Goal: Task Accomplishment & Management: Complete application form

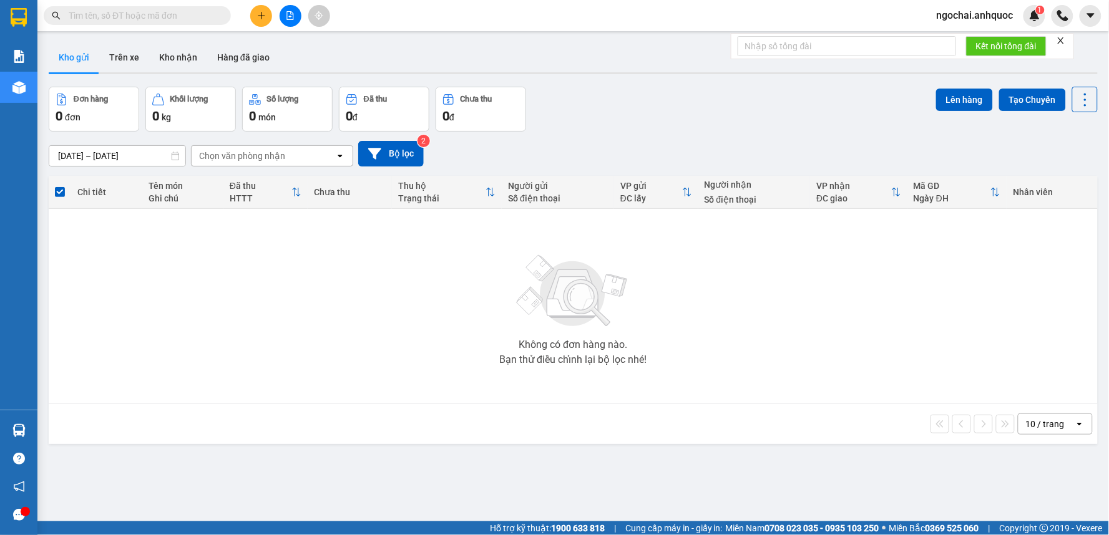
click at [177, 21] on input "text" at bounding box center [142, 16] width 147 height 14
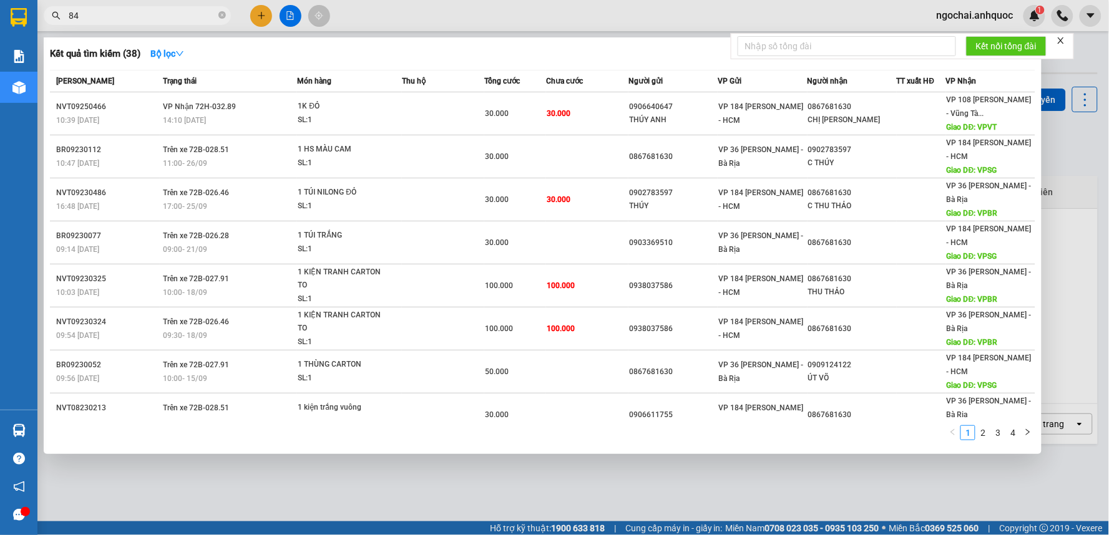
type input "8"
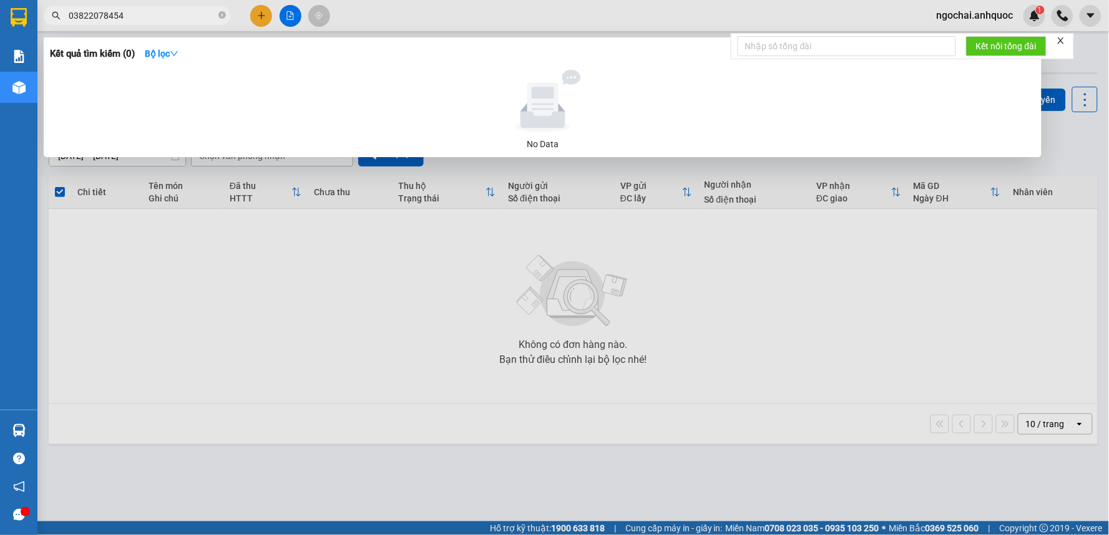
click at [90, 20] on input "03822078454" at bounding box center [142, 16] width 147 height 14
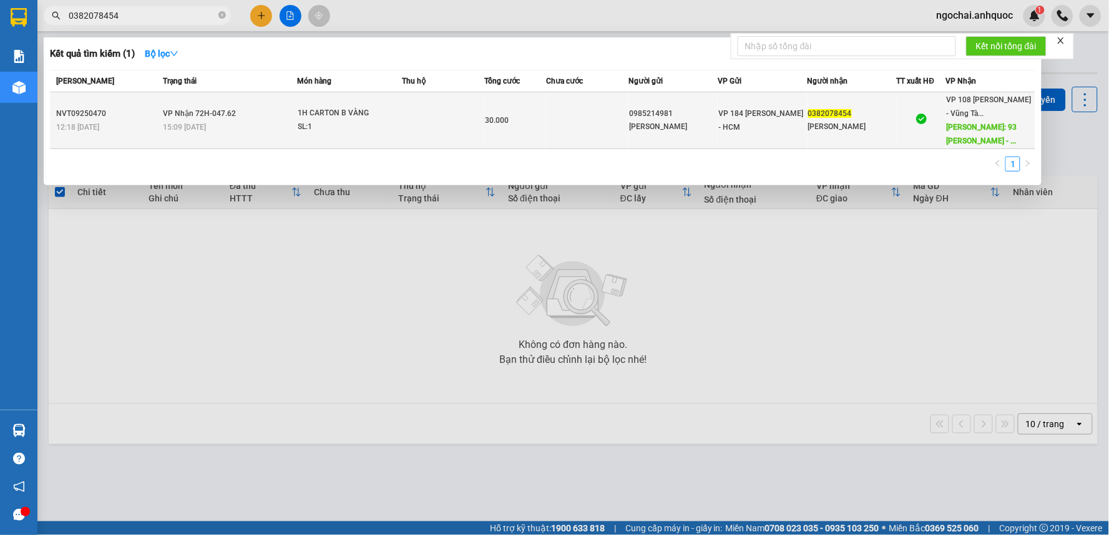
type input "0382078454"
click at [394, 119] on span "1H CARTON B VÀNG SL: 1" at bounding box center [349, 120] width 103 height 27
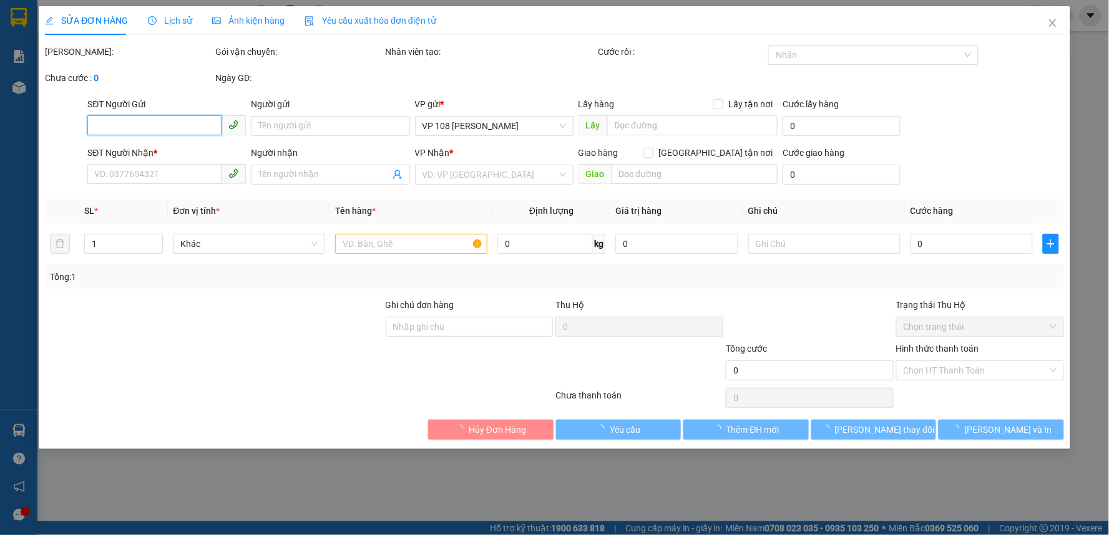
type input "0985214981"
type input "ANH VĂN"
type input "0382078454"
type input "ANH KHANH"
type input "93 NGUYỄN THÁI HỌC - VT"
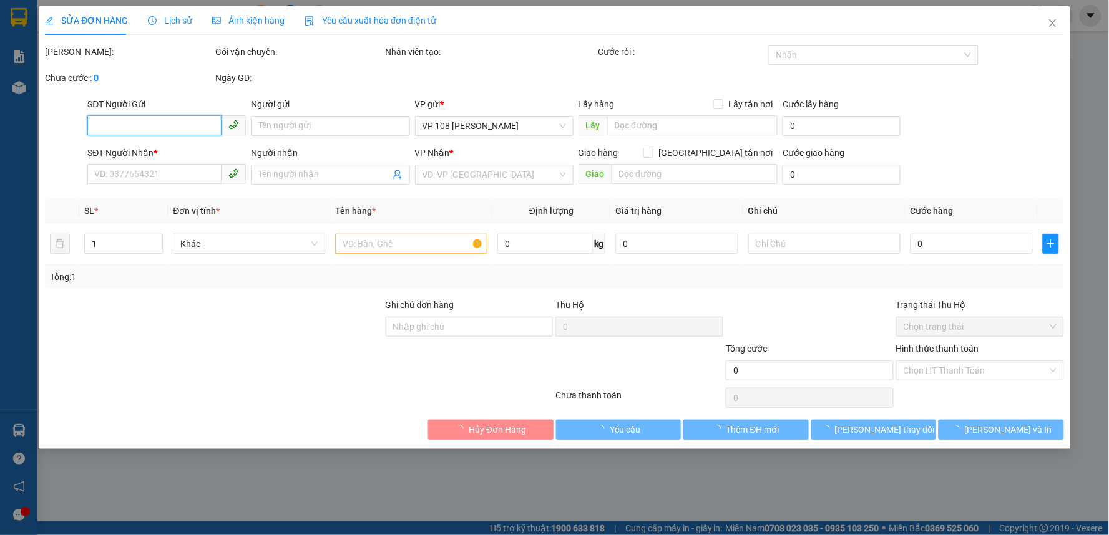
type input "30.000"
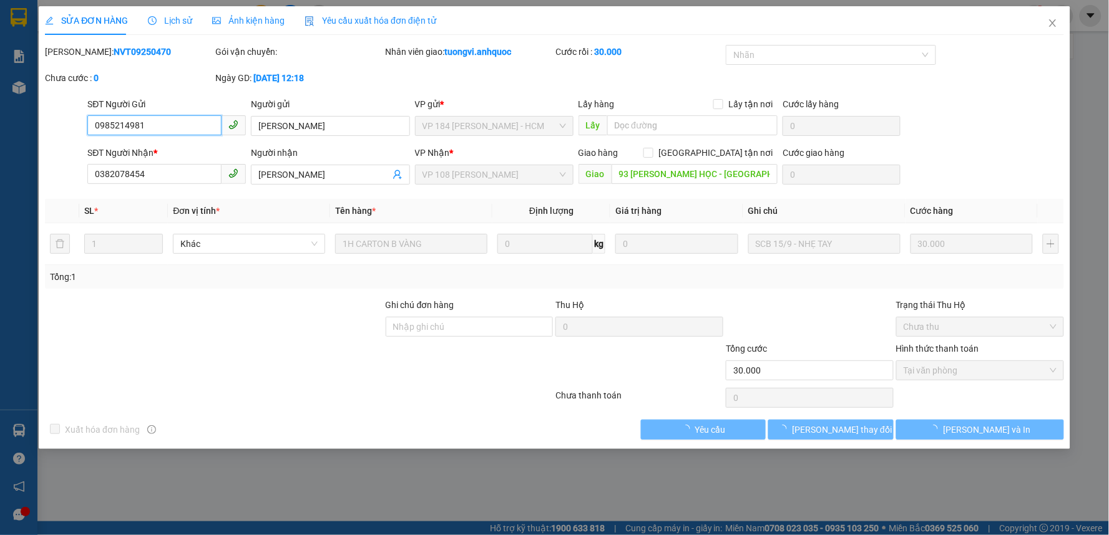
checkbox input "true"
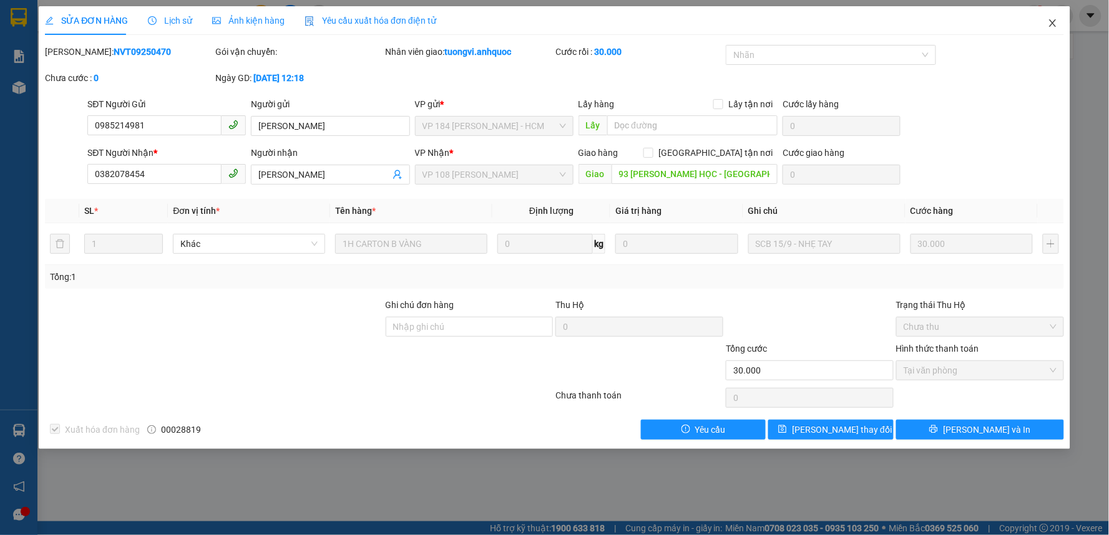
click at [1053, 21] on icon "close" at bounding box center [1052, 23] width 10 height 10
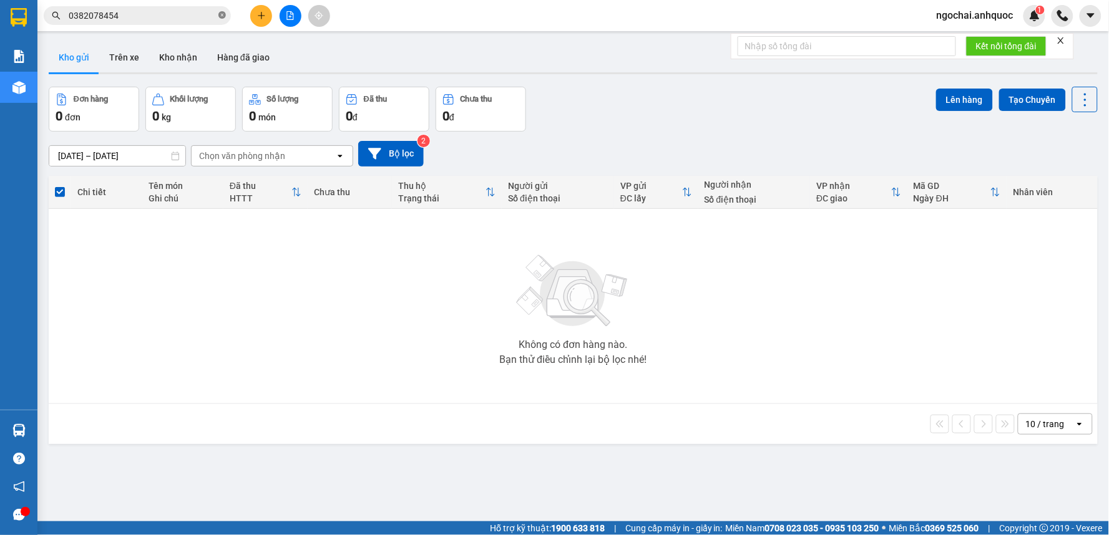
click at [225, 16] on icon "close-circle" at bounding box center [221, 14] width 7 height 7
click at [258, 12] on icon "plus" at bounding box center [261, 15] width 9 height 9
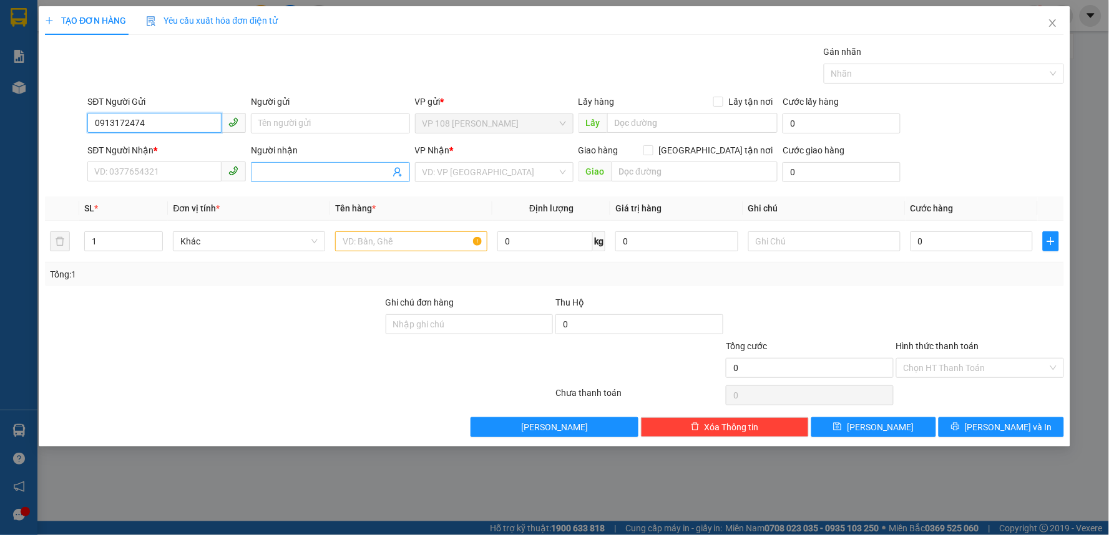
type input "0913172474"
click at [289, 178] on input "Người nhận" at bounding box center [323, 172] width 131 height 14
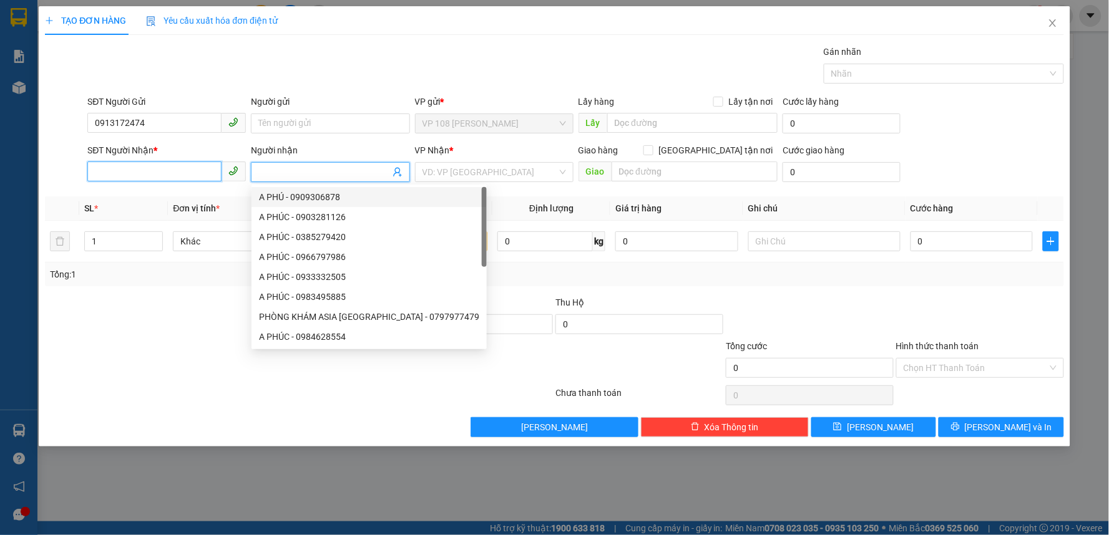
click at [187, 173] on input "SĐT Người Nhận *" at bounding box center [154, 172] width 134 height 20
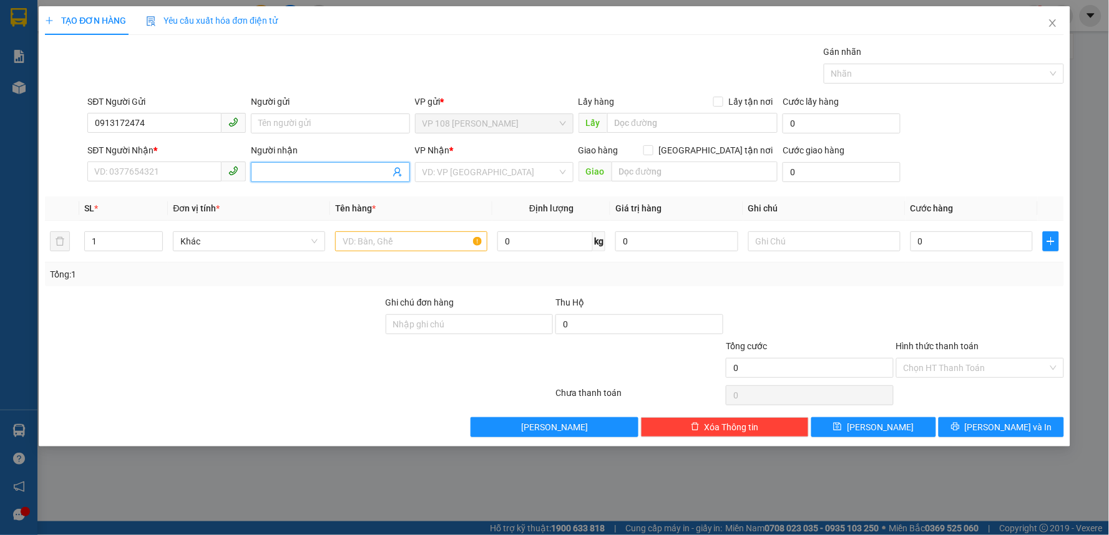
click at [307, 172] on input "Người nhận" at bounding box center [323, 172] width 131 height 14
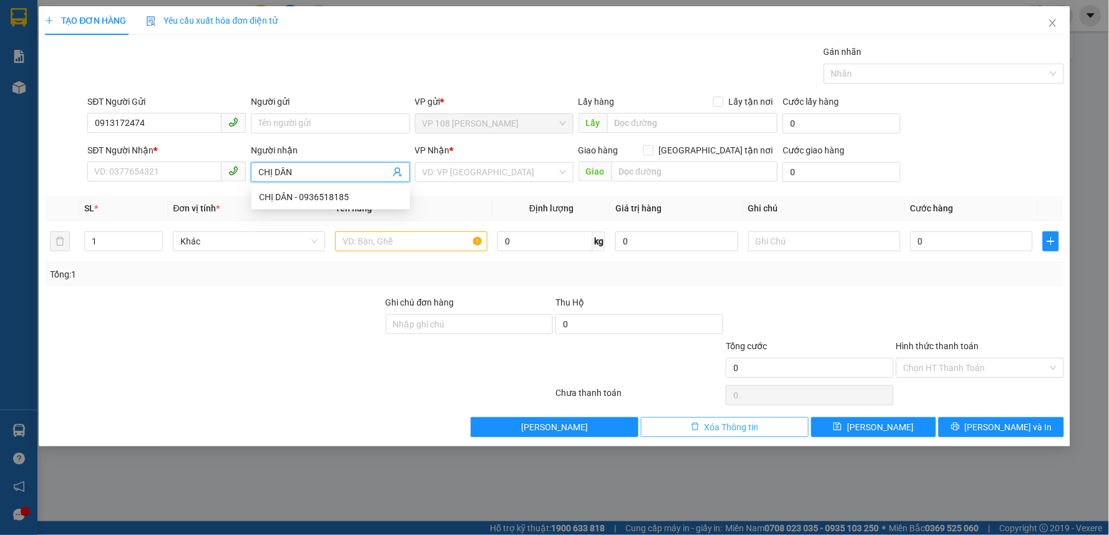
type input "CHỊ DÂN"
click at [687, 429] on button "Xóa Thông tin" at bounding box center [725, 427] width 168 height 20
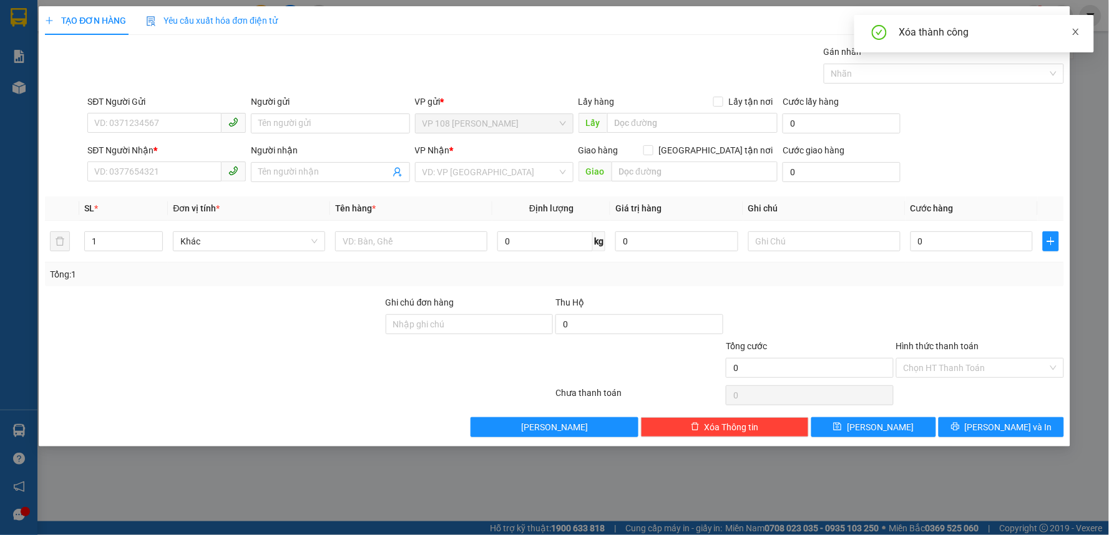
click at [1077, 34] on icon "close" at bounding box center [1075, 32] width 6 height 6
click at [1048, 22] on icon "close" at bounding box center [1052, 23] width 10 height 10
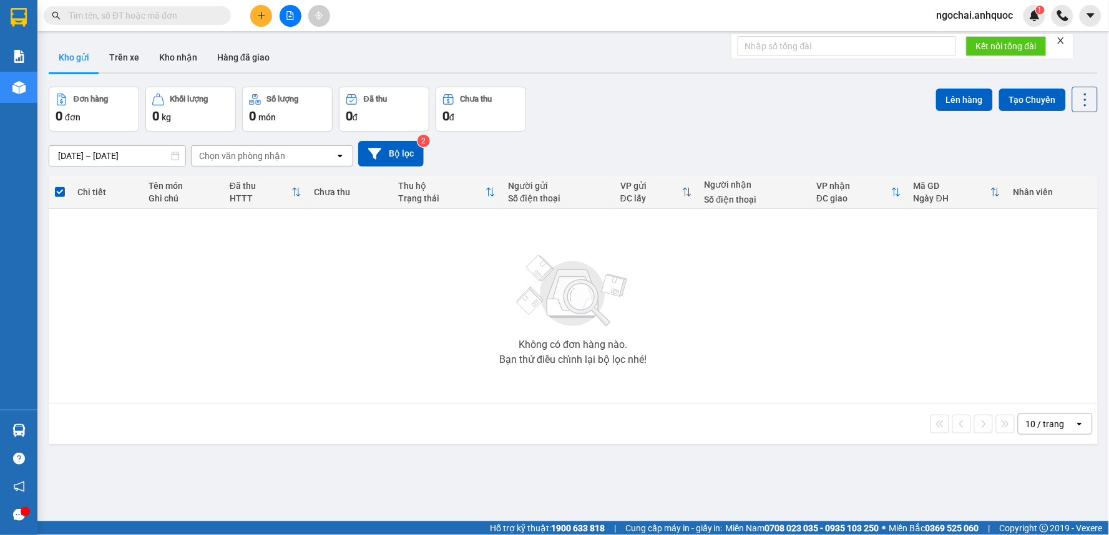
click at [256, 20] on button at bounding box center [261, 16] width 22 height 22
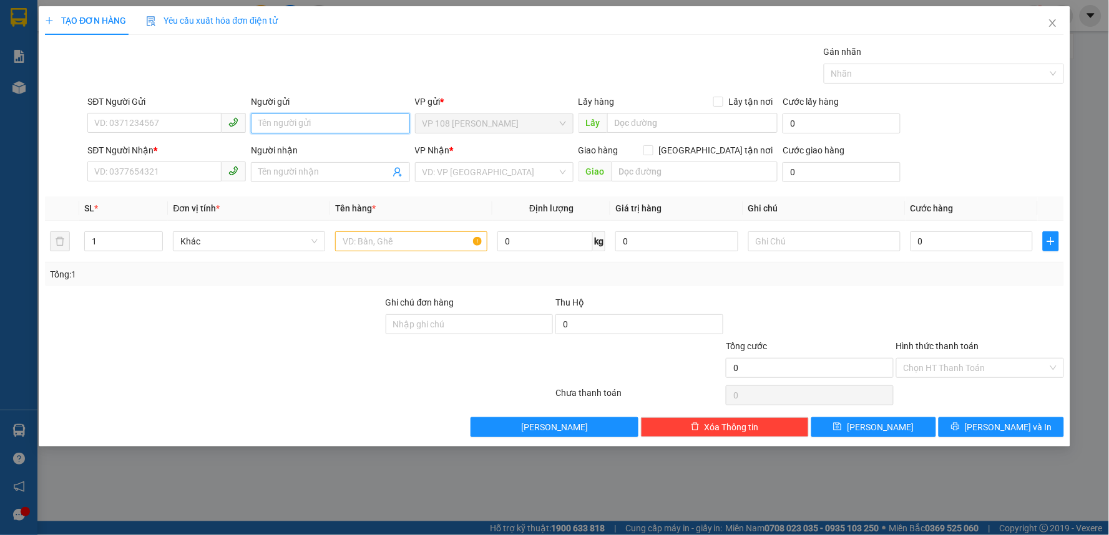
click at [277, 120] on input "Người gửi" at bounding box center [330, 124] width 158 height 20
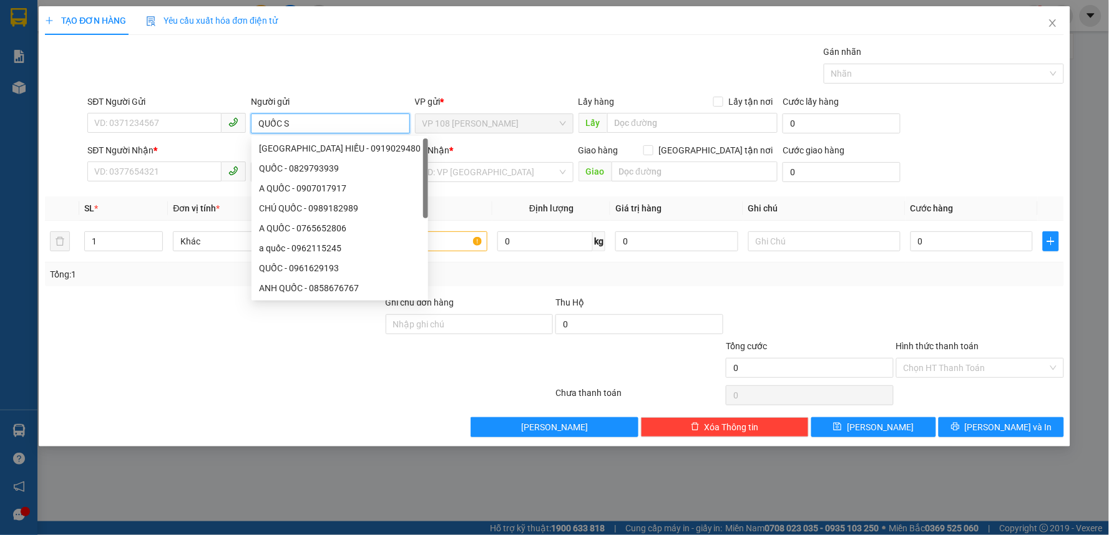
type input "QUỐC SỬ"
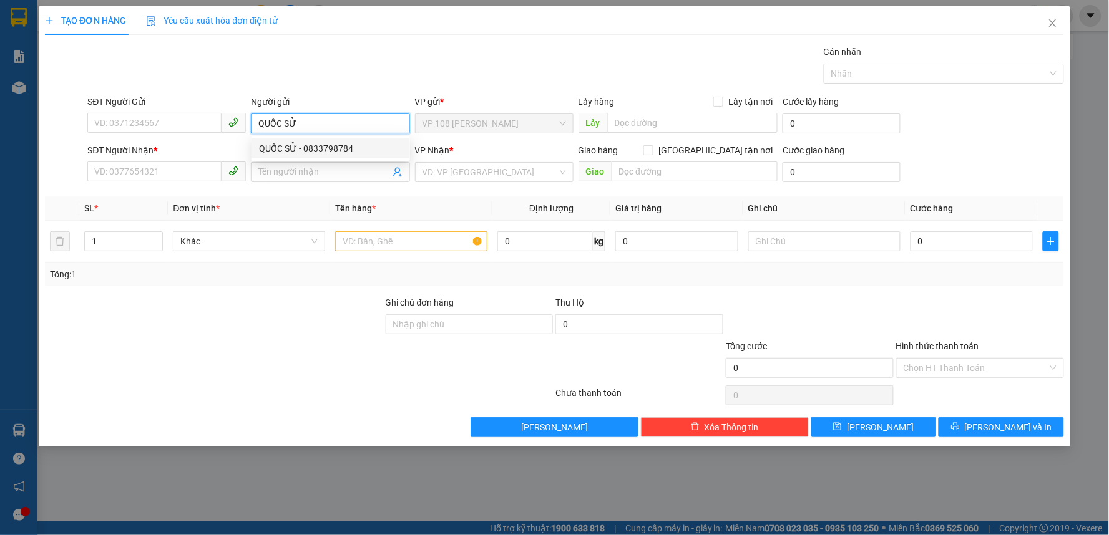
click at [283, 146] on div "QUỐC SỬ - 0833798784" at bounding box center [330, 149] width 143 height 14
type input "0833798784"
type input "QUỐC SỬ"
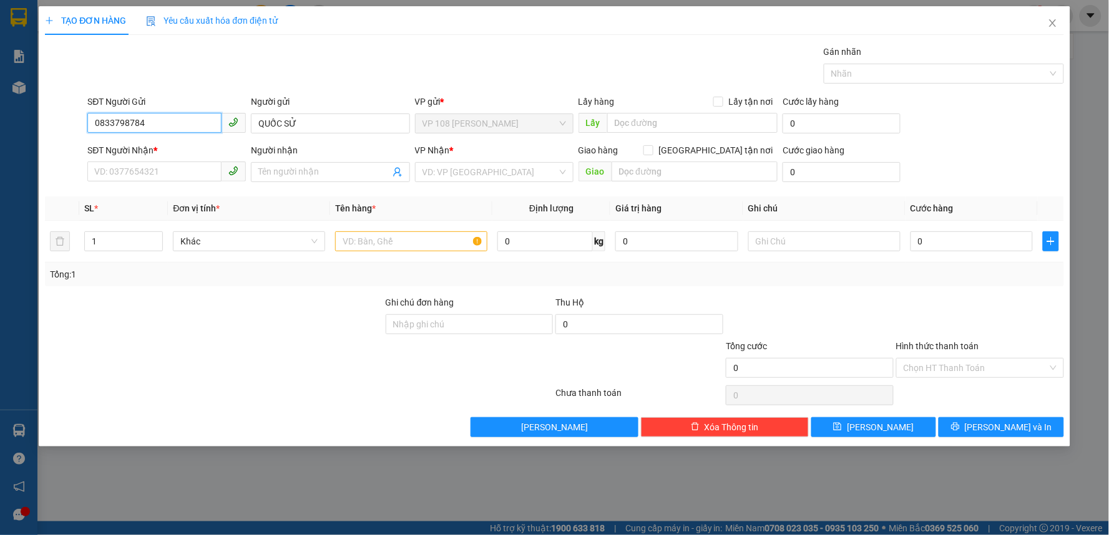
click at [155, 132] on input "0833798784" at bounding box center [154, 123] width 134 height 20
click at [157, 173] on input "SĐT Người Nhận *" at bounding box center [154, 172] width 134 height 20
paste input "0833798784"
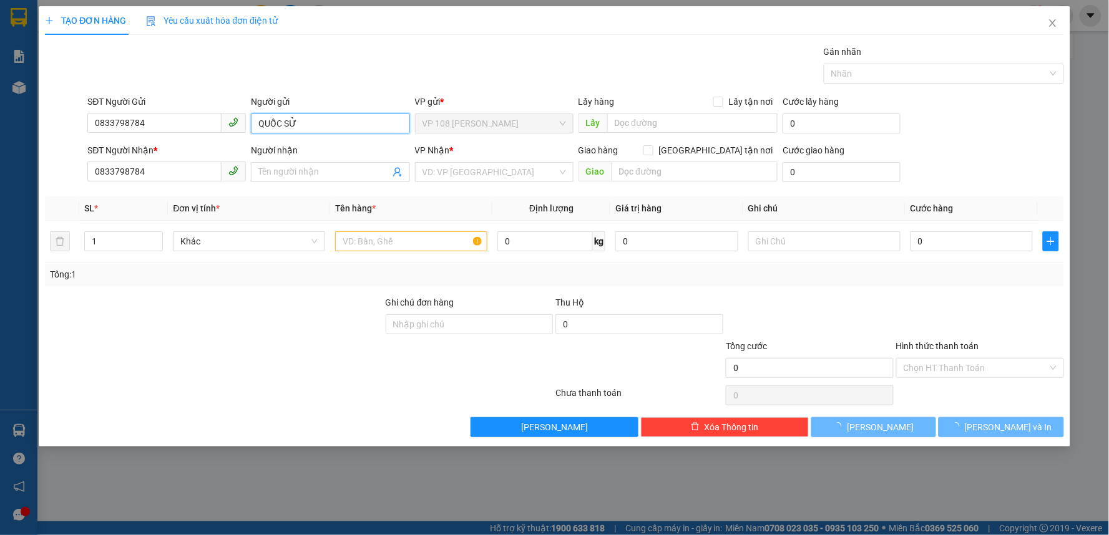
click at [303, 121] on input "QUỐC SỬ" at bounding box center [330, 124] width 158 height 20
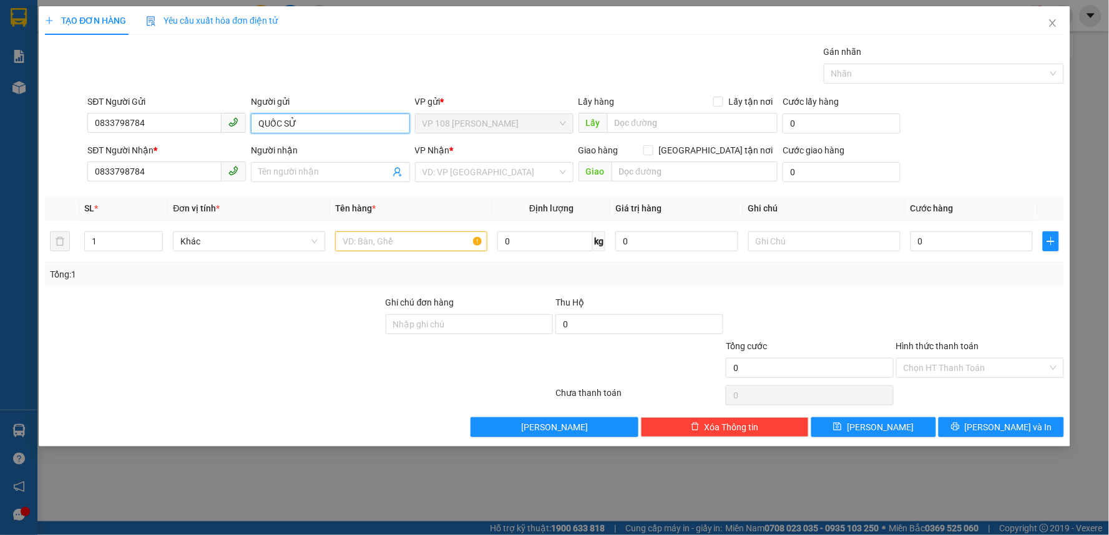
click at [303, 121] on input "QUỐC SỬ" at bounding box center [330, 124] width 158 height 20
click at [169, 177] on input "0833798784" at bounding box center [154, 172] width 134 height 20
type input "0833798784"
click at [1044, 24] on span "Close" at bounding box center [1052, 23] width 35 height 35
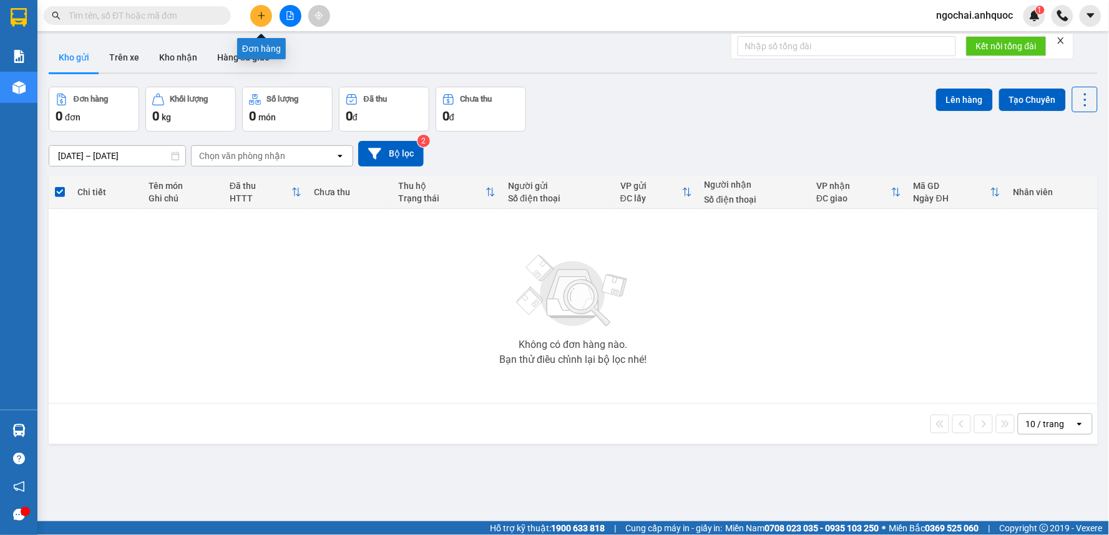
click at [264, 13] on icon "plus" at bounding box center [261, 15] width 9 height 9
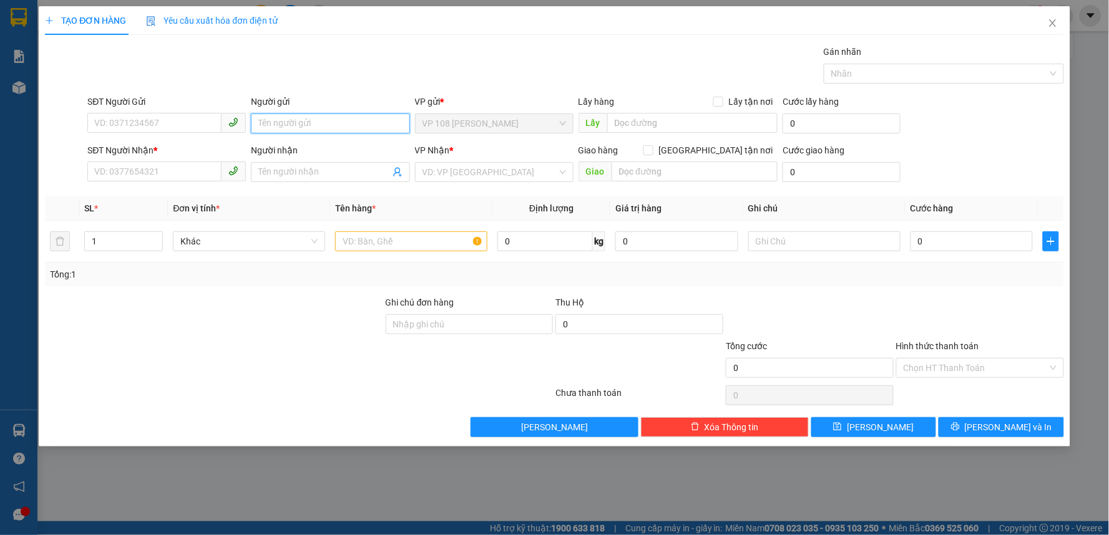
click at [296, 127] on input "Người gửi" at bounding box center [330, 124] width 158 height 20
type input "VIN"
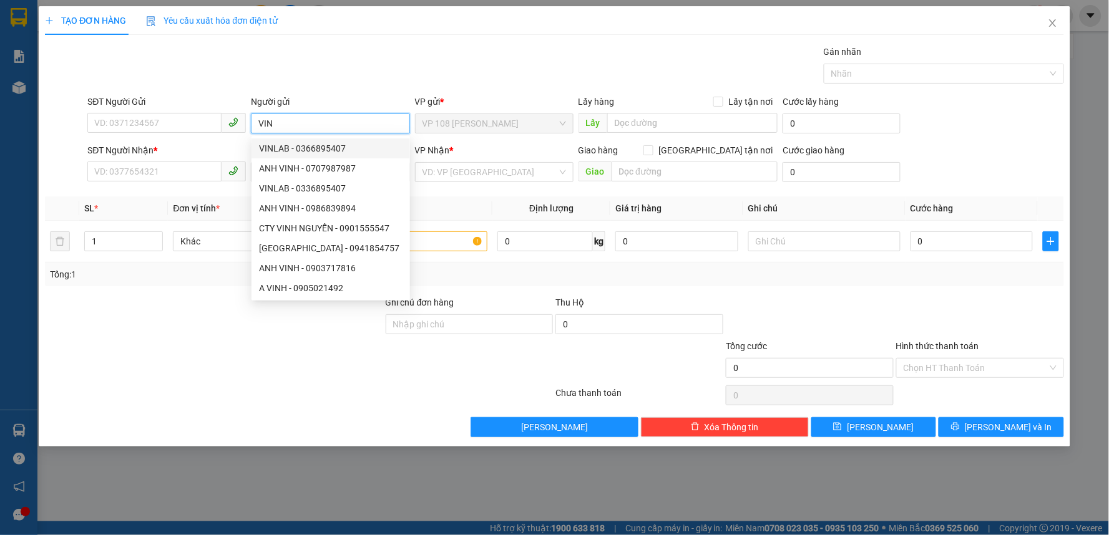
click at [296, 147] on div "VINLAB - 0366895407" at bounding box center [330, 149] width 143 height 14
type input "0366895407"
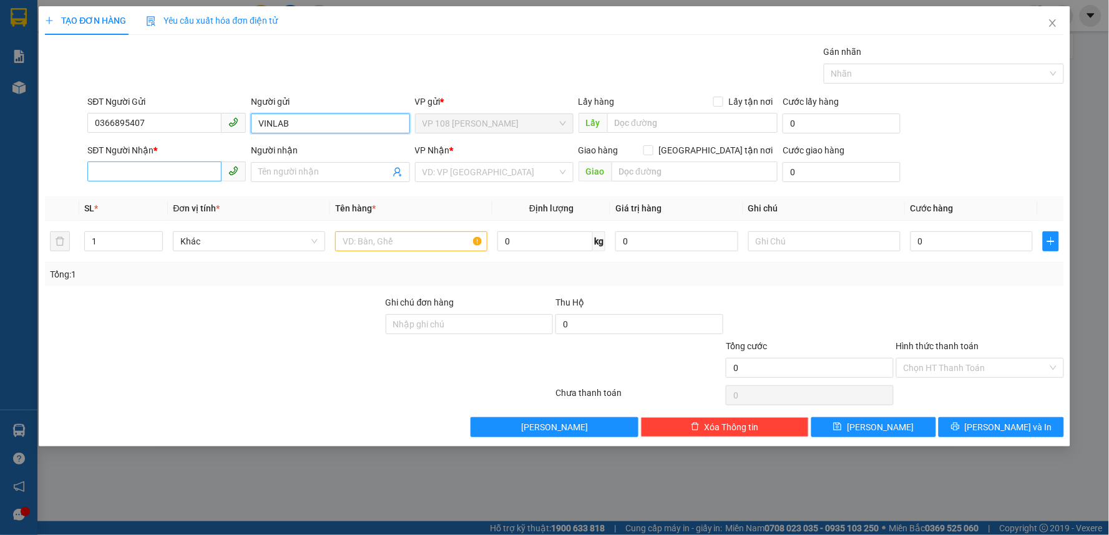
type input "VINLAB"
click at [187, 177] on input "SĐT Người Nhận *" at bounding box center [154, 172] width 134 height 20
paste input "0833798784"
type input "0833798784"
click at [303, 167] on input "Người nhận" at bounding box center [323, 172] width 131 height 14
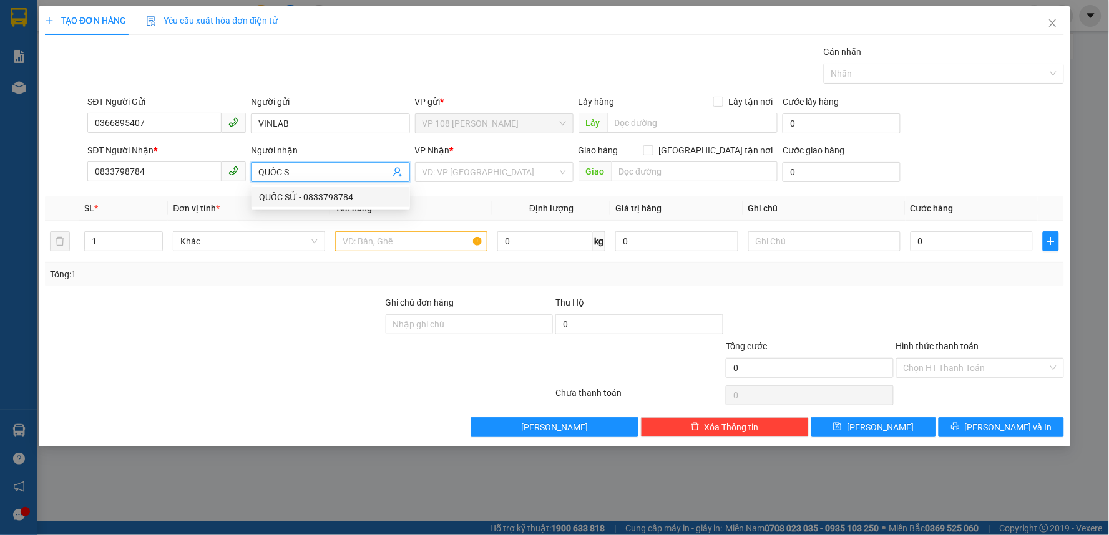
click at [299, 196] on div "QUỐC SỬ - 0833798784" at bounding box center [330, 197] width 143 height 14
type input "QUỐC SỬ"
click at [434, 238] on input "text" at bounding box center [411, 241] width 152 height 20
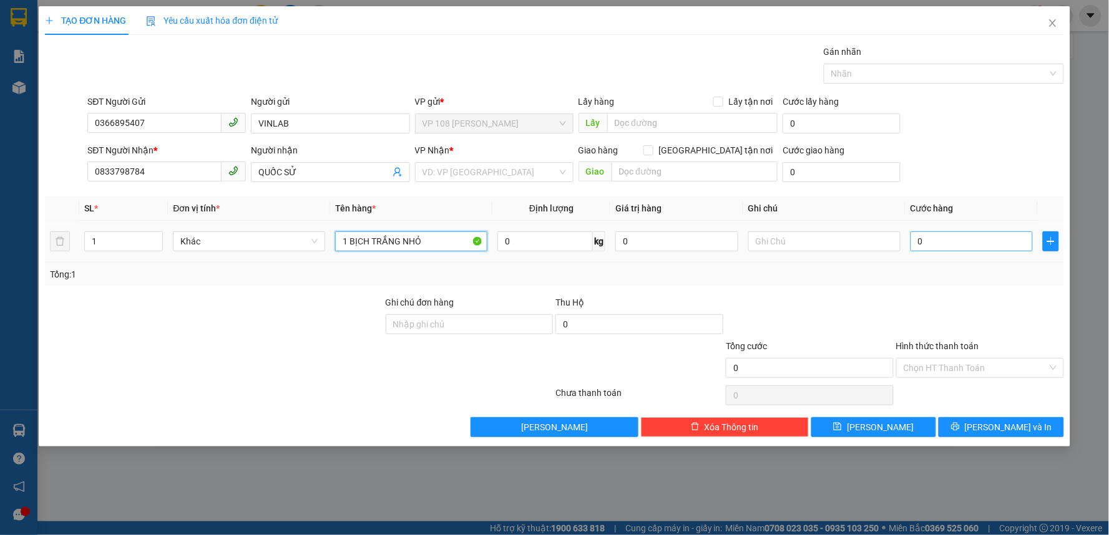
type input "1 BỊCH TRẮNG NHỎ"
click at [954, 245] on input "0" at bounding box center [971, 241] width 123 height 20
type input "2"
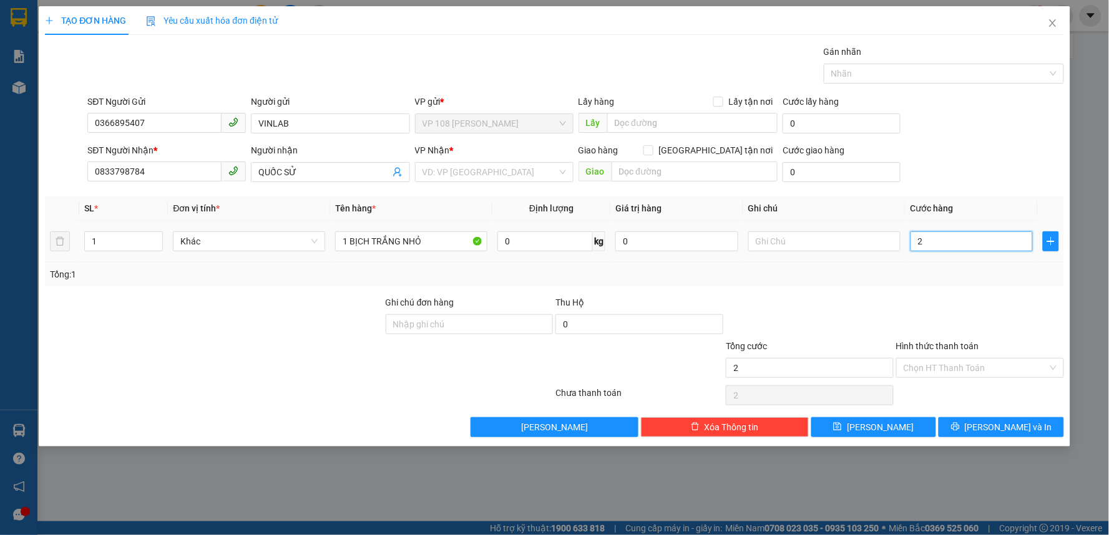
type input "20"
type input "200"
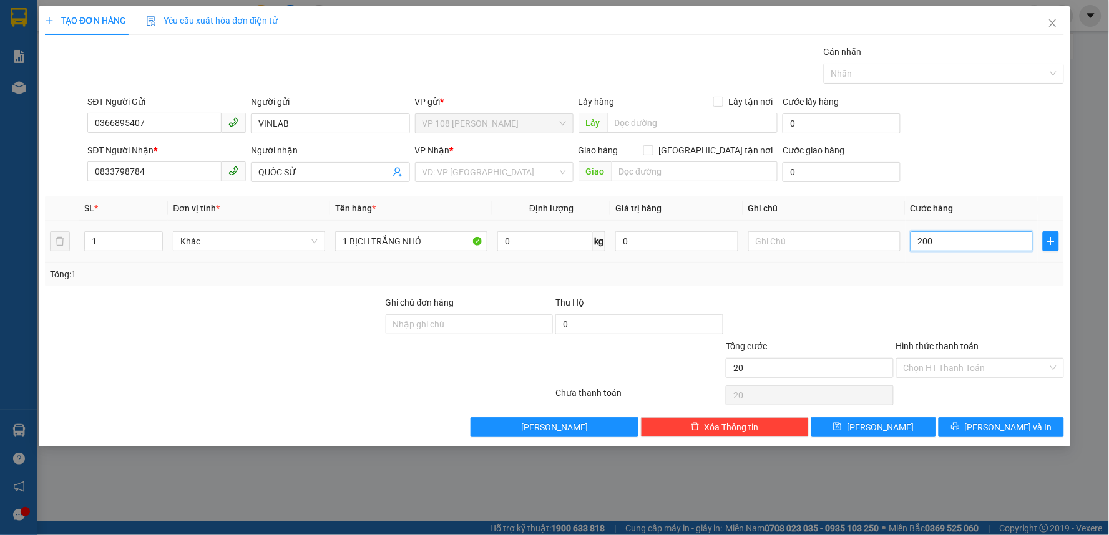
type input "200"
type input "2.000"
type input "20.000"
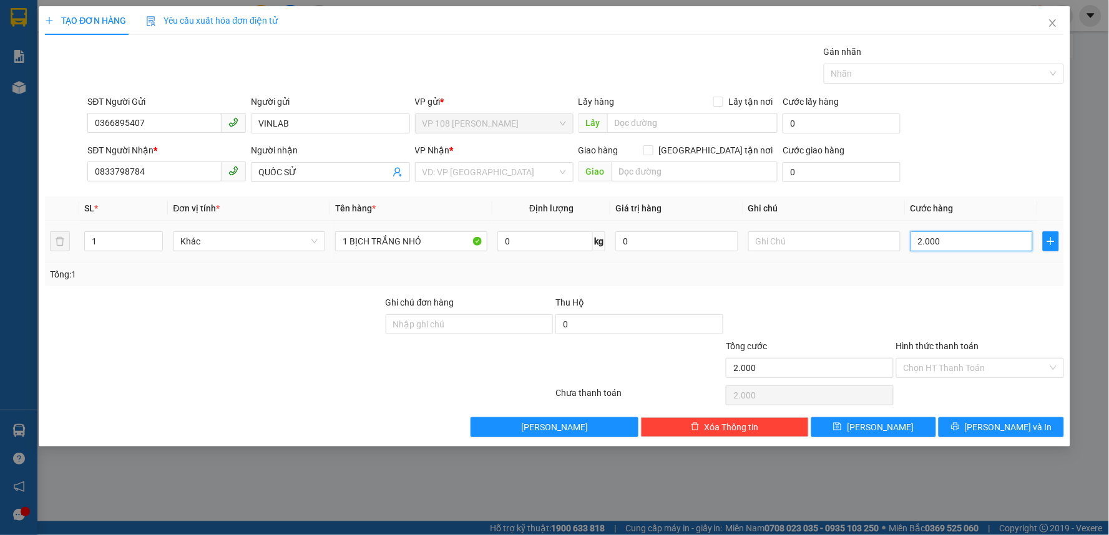
type input "20.000"
click at [449, 176] on input "search" at bounding box center [489, 172] width 135 height 19
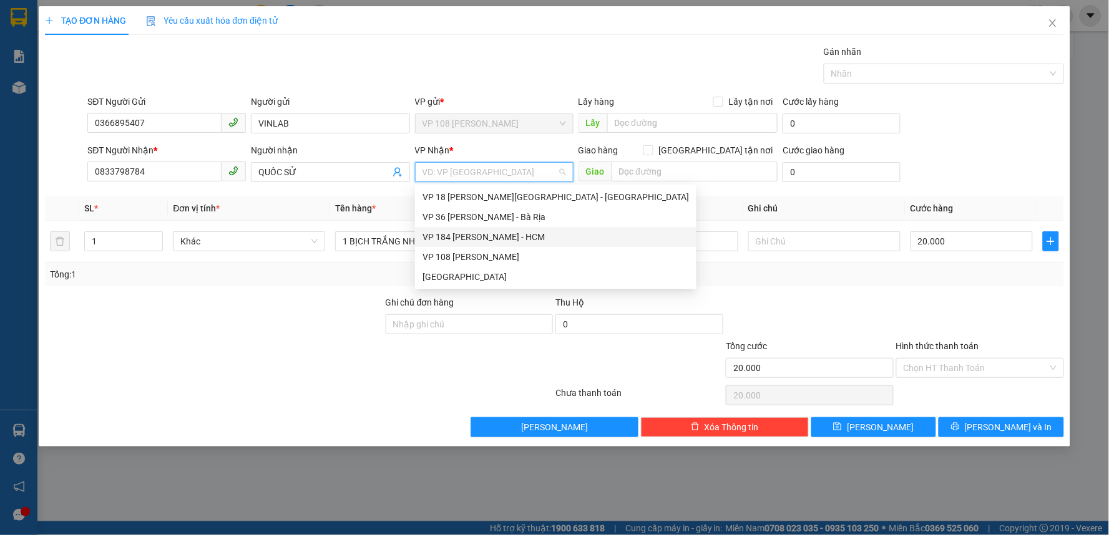
click at [457, 237] on div "VP 184 [PERSON_NAME] - HCM" at bounding box center [555, 237] width 266 height 14
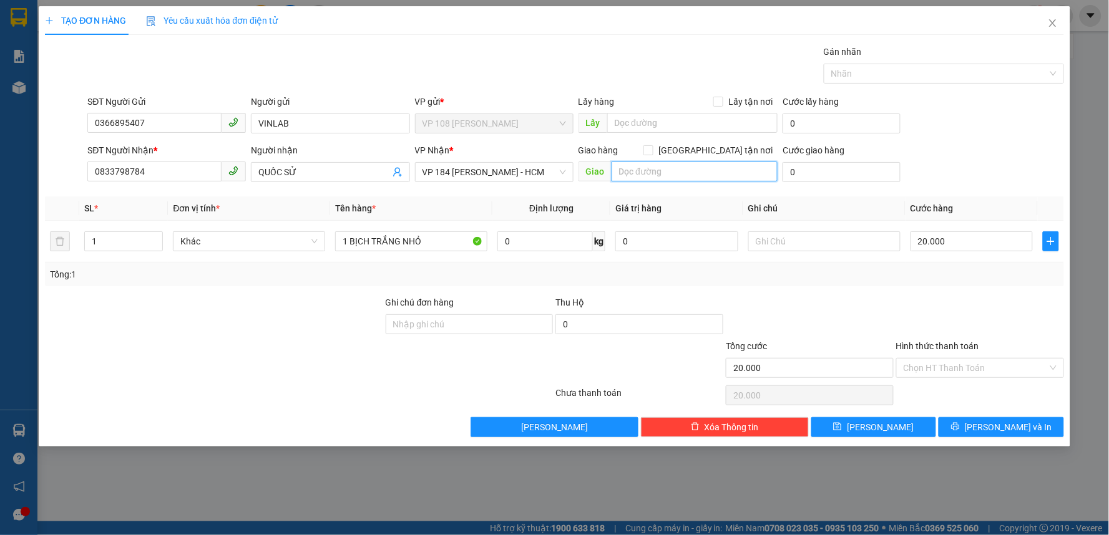
click at [685, 176] on input "text" at bounding box center [694, 172] width 167 height 20
type input "VP NVT"
click at [160, 160] on div "SĐT Người Nhận *" at bounding box center [166, 152] width 158 height 19
click at [157, 170] on input "0833798784" at bounding box center [154, 172] width 134 height 20
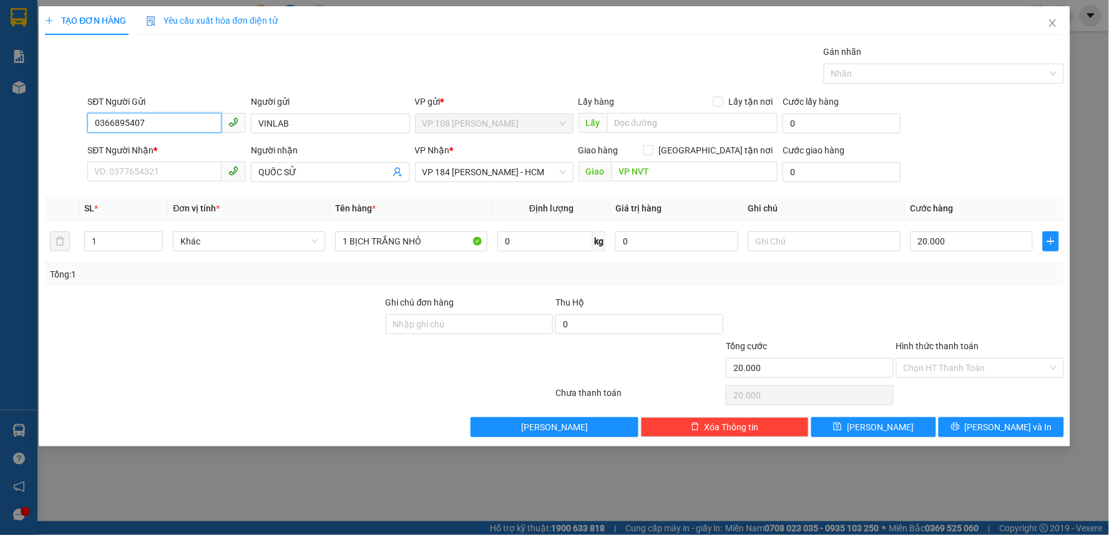
click at [151, 126] on input "0366895407" at bounding box center [154, 123] width 134 height 20
paste input "833798784"
type input "0833798784"
click at [209, 145] on div "0833798784 - QUỐC SỬ" at bounding box center [166, 149] width 143 height 14
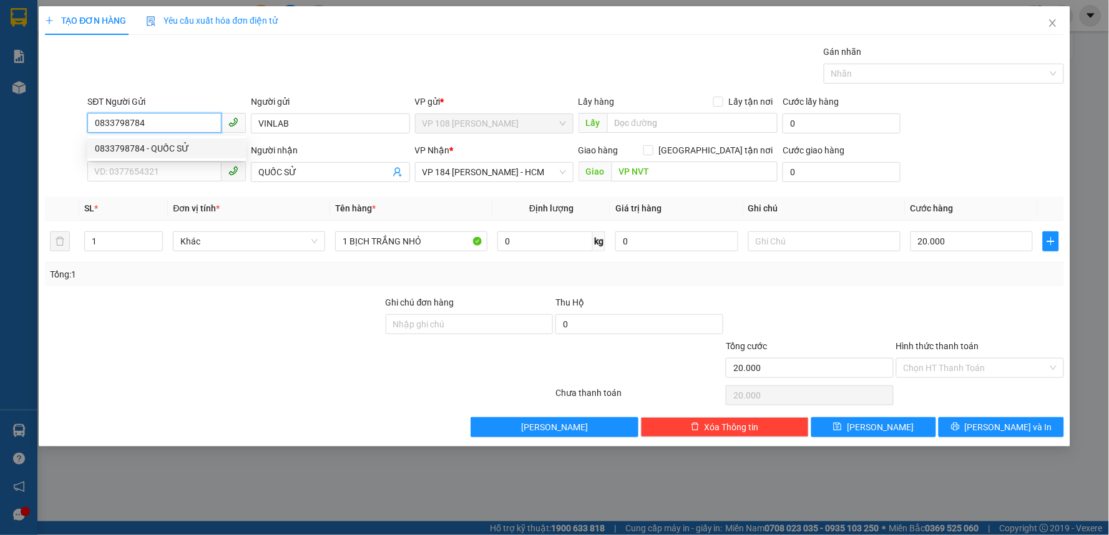
type input "QUỐC SỬ"
type input "TM 15/9 THỦY"
type input "0833798784"
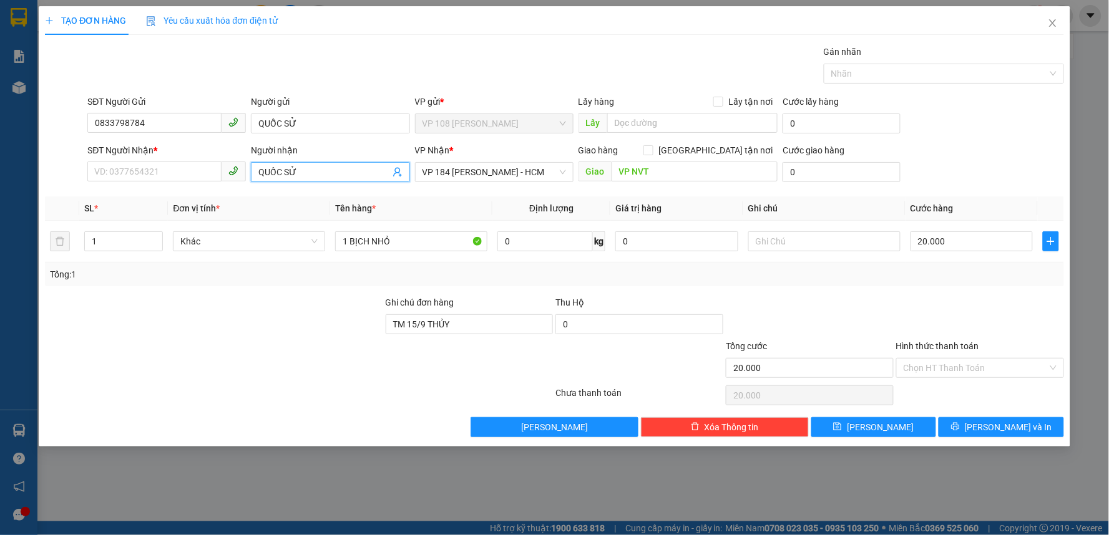
drag, startPoint x: 321, startPoint y: 173, endPoint x: 243, endPoint y: 178, distance: 77.5
click at [243, 178] on div "SĐT Người Nhận * VD: 0377654321 Người nhận QUỐC SỬ QUỐC SỬ VP Nhận * VP 184 Ngu…" at bounding box center [575, 165] width 981 height 44
type input "VIN"
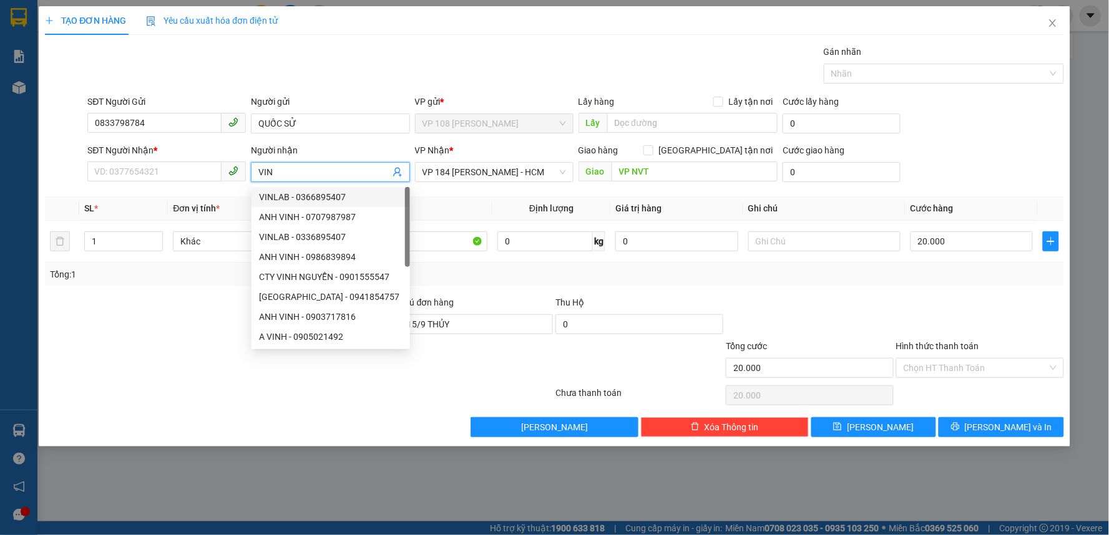
click at [325, 200] on div "VINLAB - 0366895407" at bounding box center [330, 197] width 143 height 14
type input "0366895407"
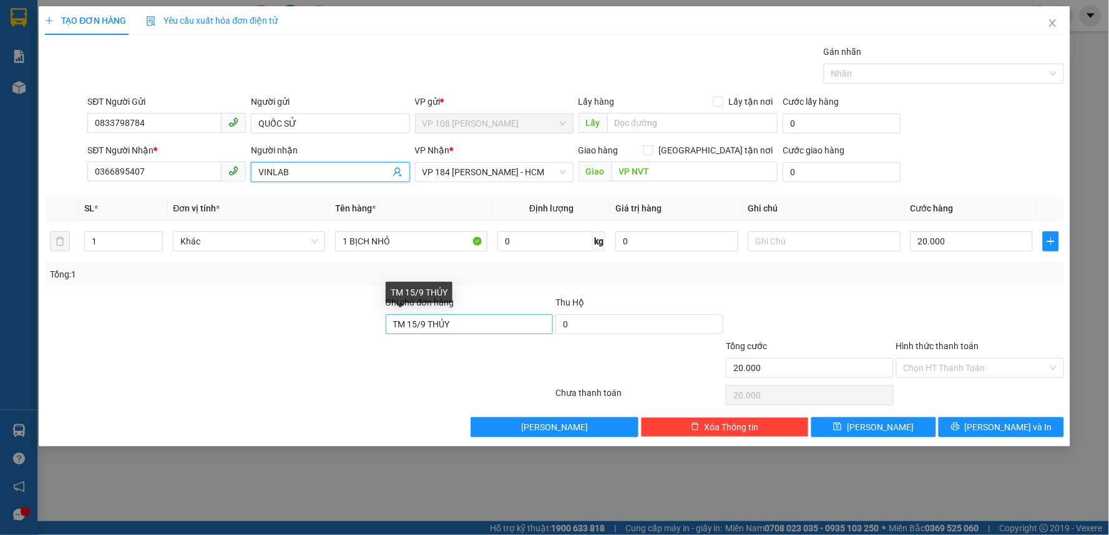
type input "VINLAB"
click at [465, 325] on input "TM 15/9 THỦY" at bounding box center [470, 324] width 168 height 20
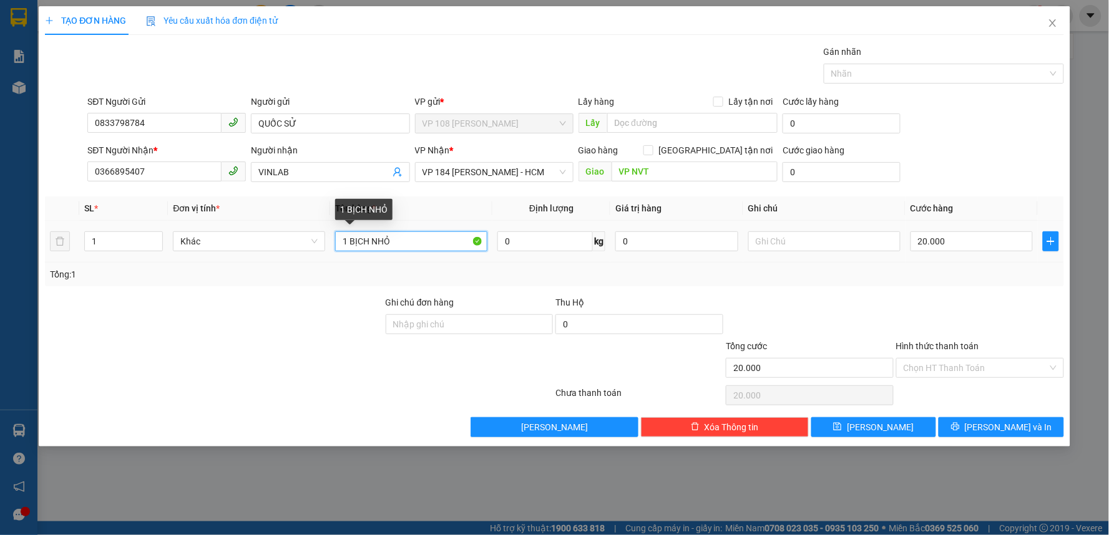
click at [367, 241] on input "1 BỊCH NHỎ" at bounding box center [411, 241] width 152 height 20
type input "1 B TRẮNG NHỎ"
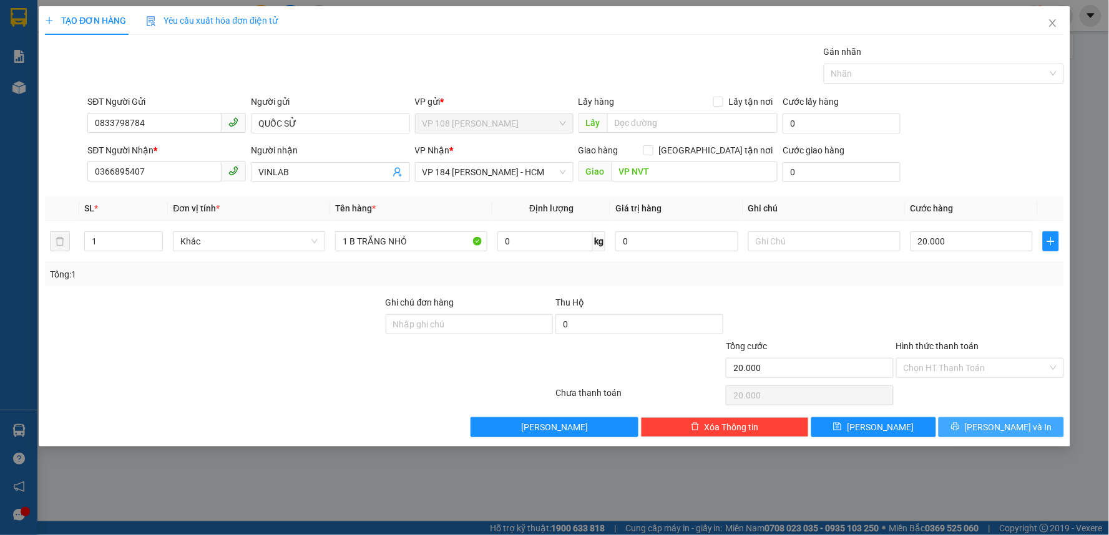
click at [996, 432] on span "Lưu và In" at bounding box center [1007, 427] width 87 height 14
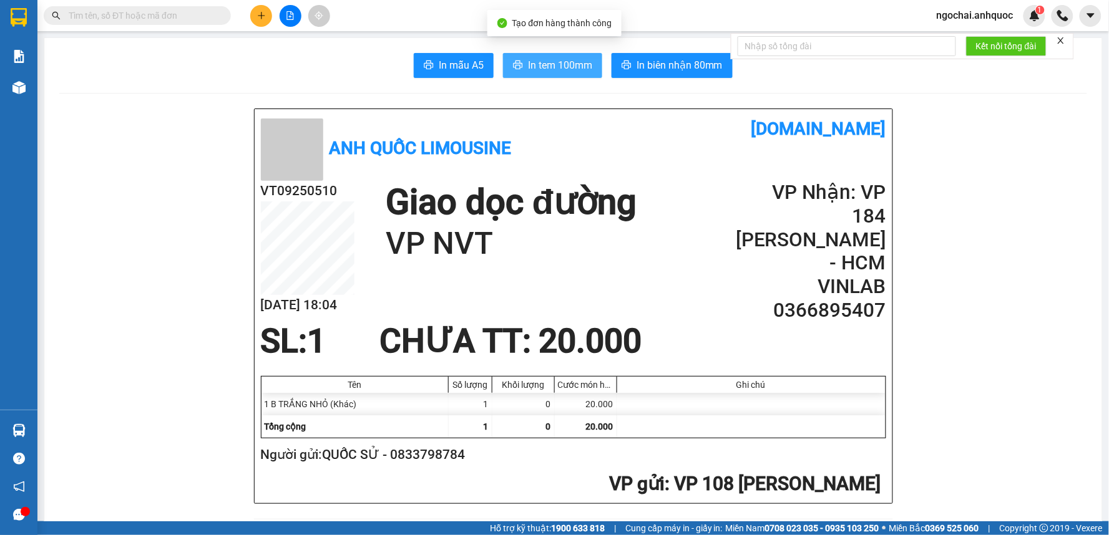
click at [543, 67] on span "In tem 100mm" at bounding box center [560, 65] width 64 height 16
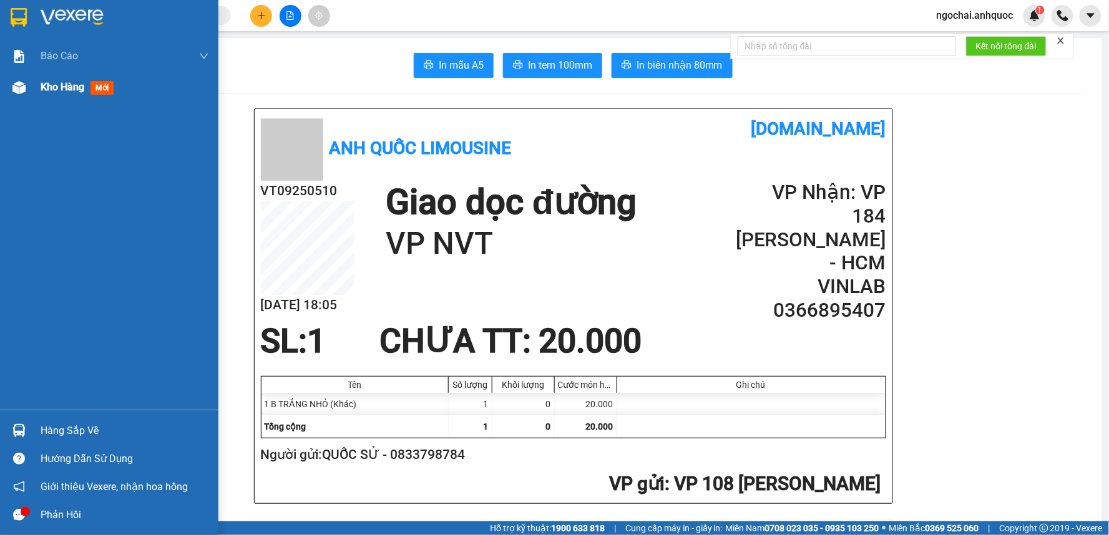
click at [69, 81] on span "Kho hàng" at bounding box center [63, 87] width 44 height 12
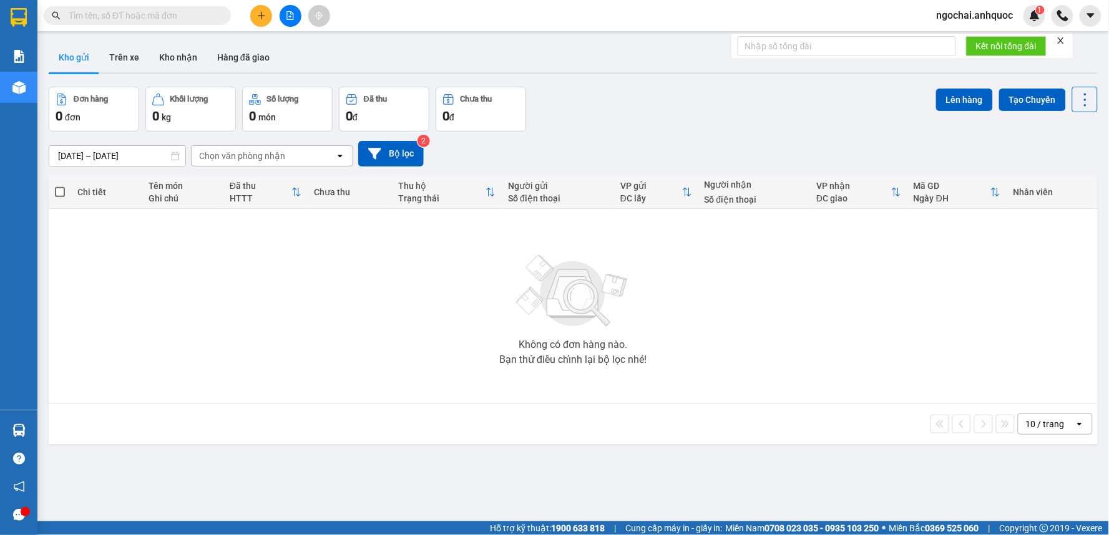
click at [161, 16] on input "text" at bounding box center [142, 16] width 147 height 14
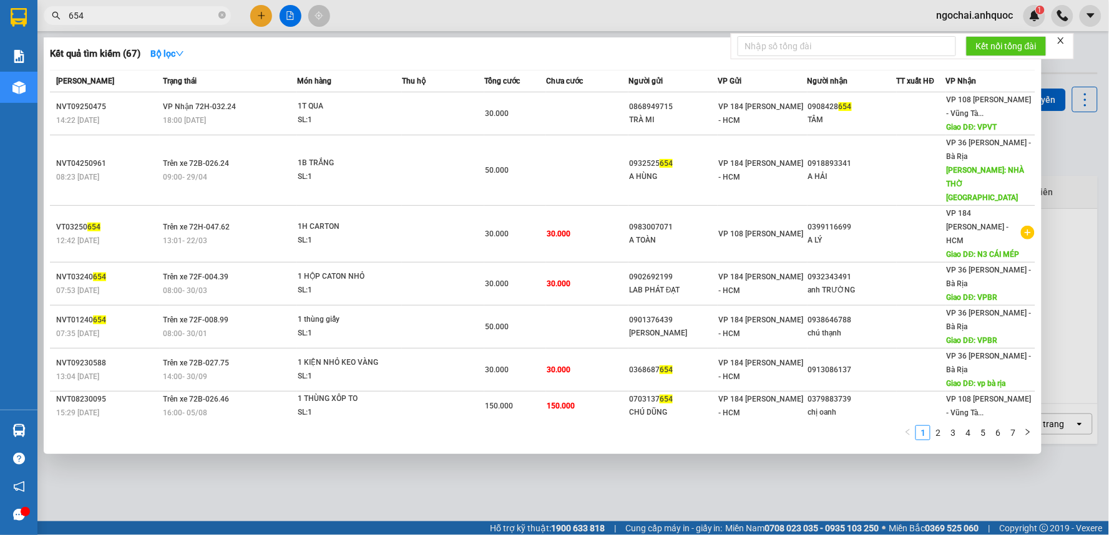
type input "654"
